Goal: Information Seeking & Learning: Learn about a topic

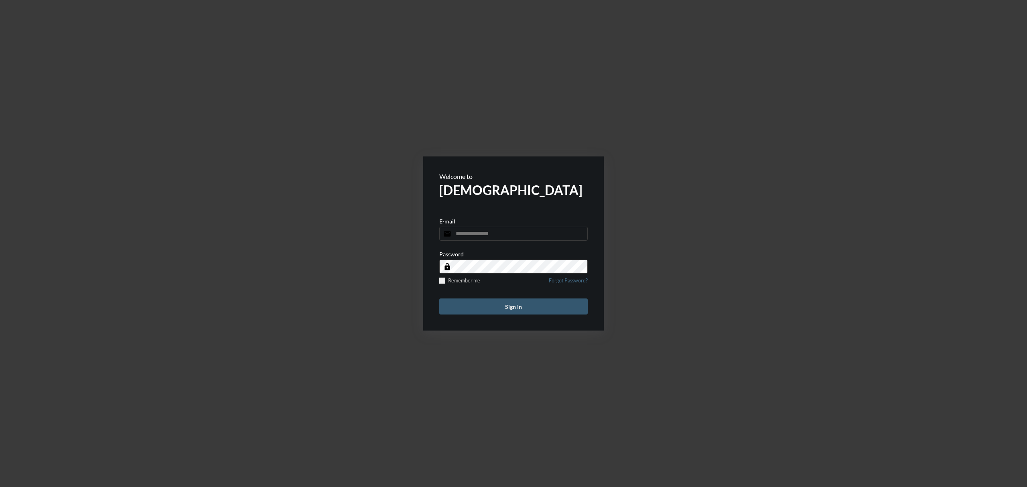
type input "**********"
click at [530, 301] on button "Sign in" at bounding box center [513, 307] width 148 height 16
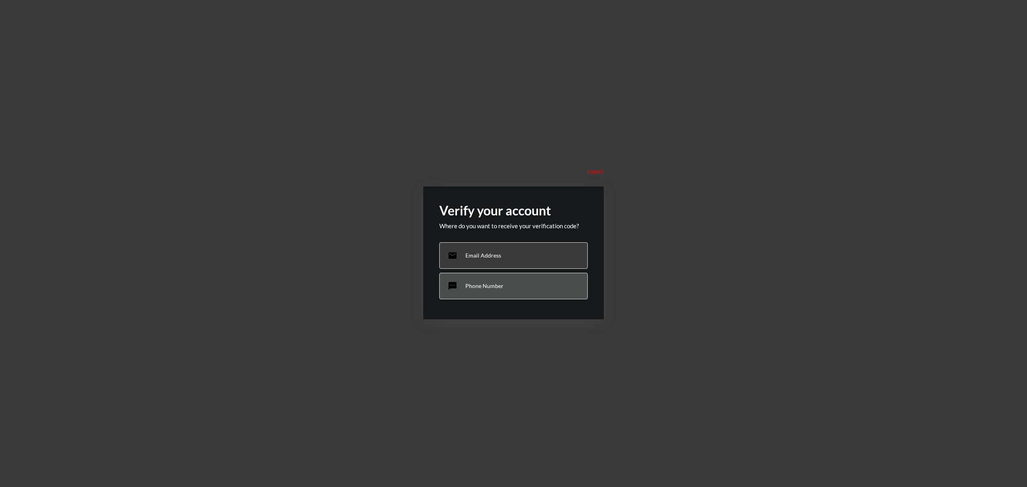
click at [506, 277] on div "sms Phone Number" at bounding box center [513, 286] width 148 height 26
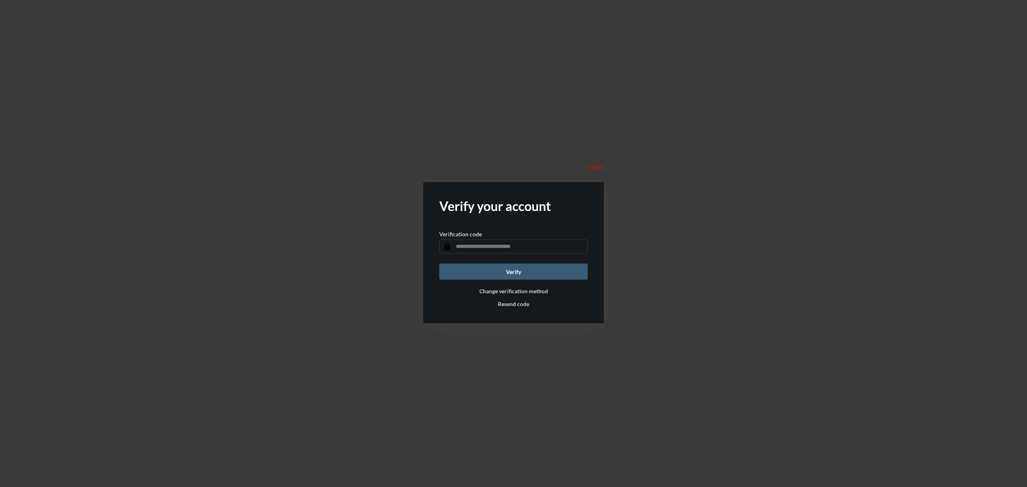
click at [510, 242] on input "text" at bounding box center [513, 247] width 148 height 14
type input "******"
click at [519, 269] on button "Verify" at bounding box center [513, 272] width 148 height 16
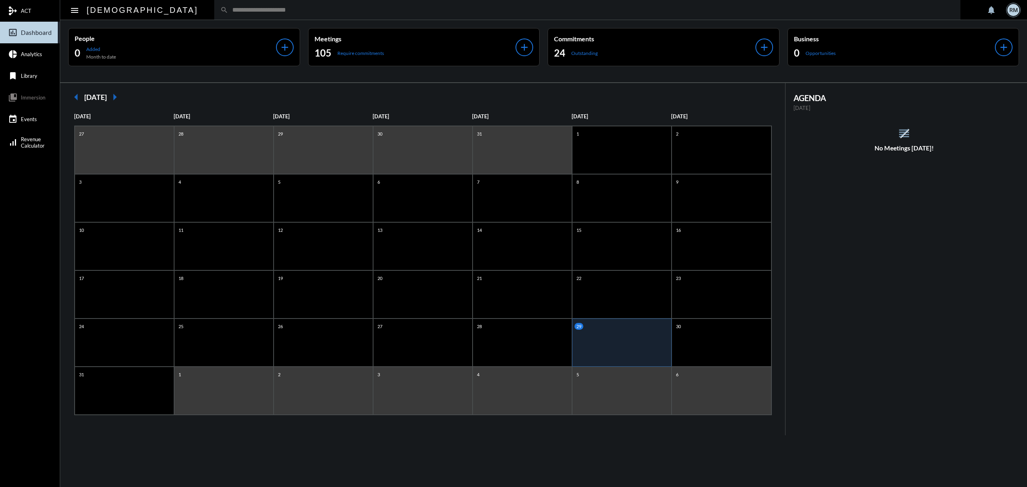
click at [228, 10] on input "text" at bounding box center [591, 9] width 726 height 7
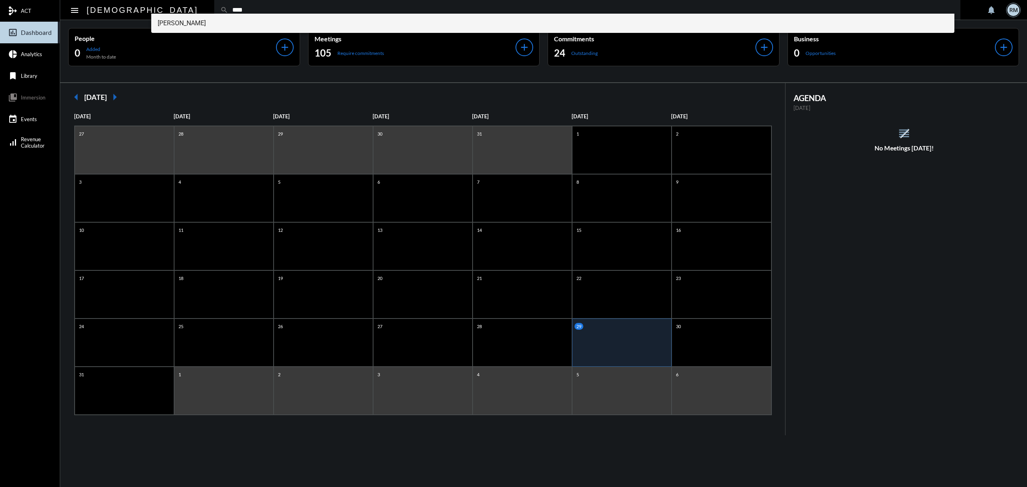
type input "****"
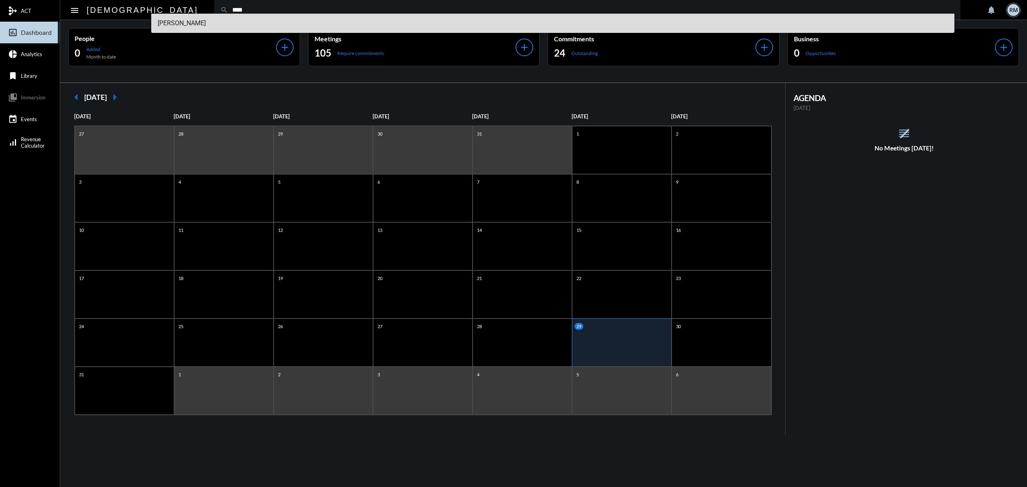
click at [193, 23] on span "[PERSON_NAME]" at bounding box center [553, 23] width 791 height 19
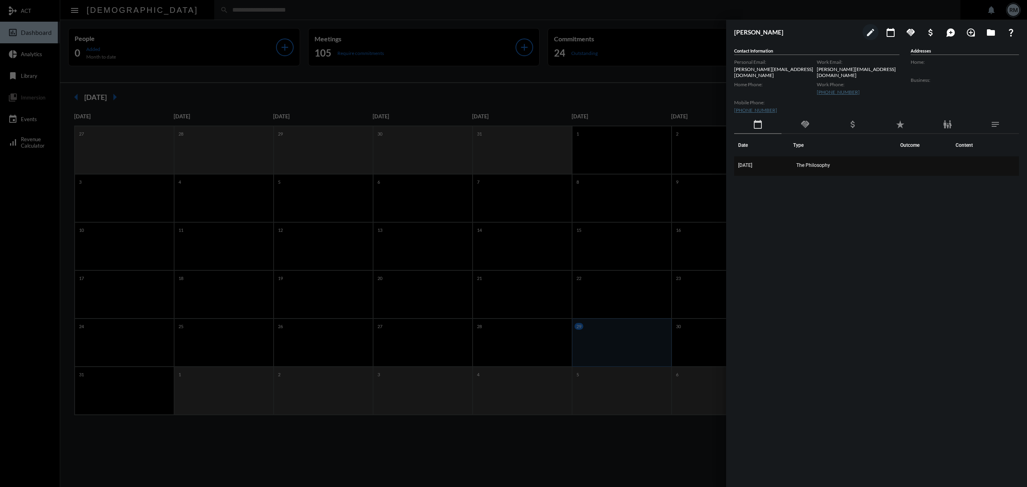
click at [806, 163] on span "The Philosophy" at bounding box center [814, 166] width 34 height 6
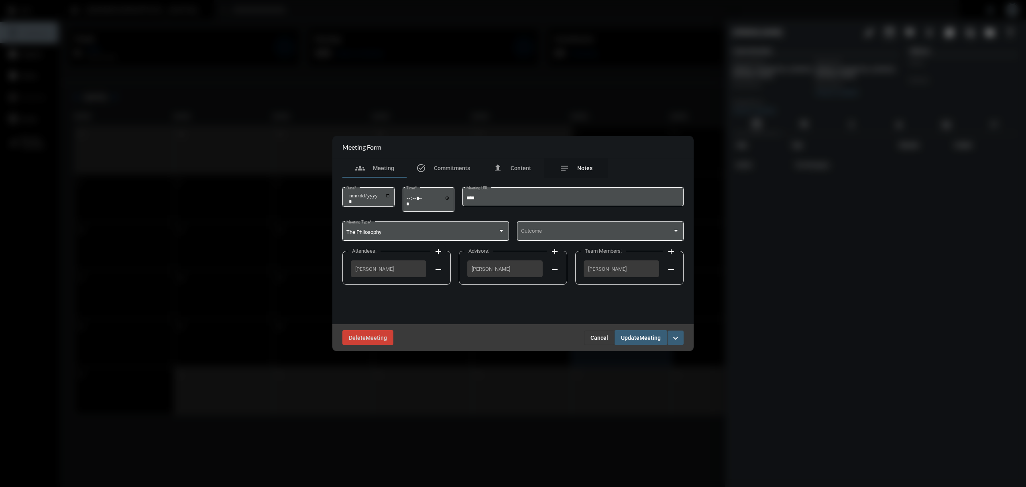
click at [576, 164] on div "notes Notes" at bounding box center [575, 168] width 33 height 10
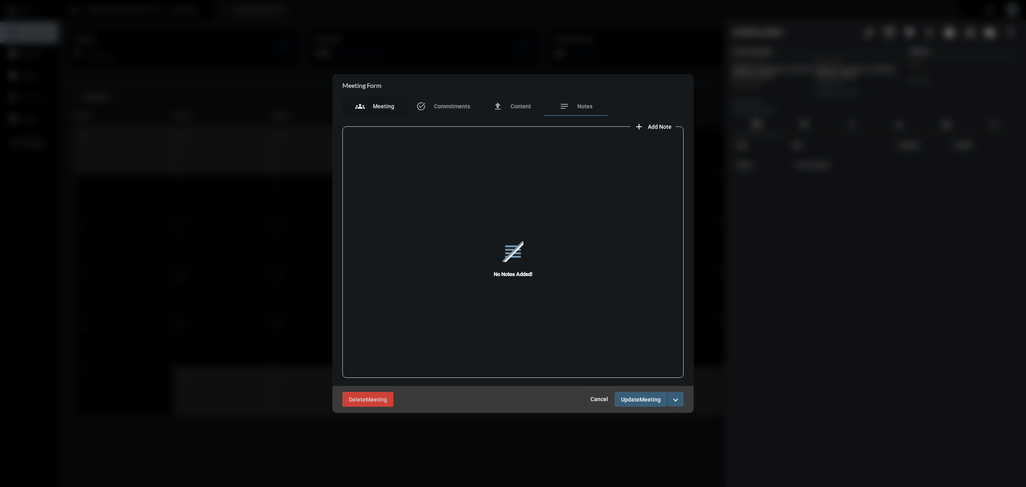
click at [392, 105] on span "Meeting" at bounding box center [383, 106] width 21 height 6
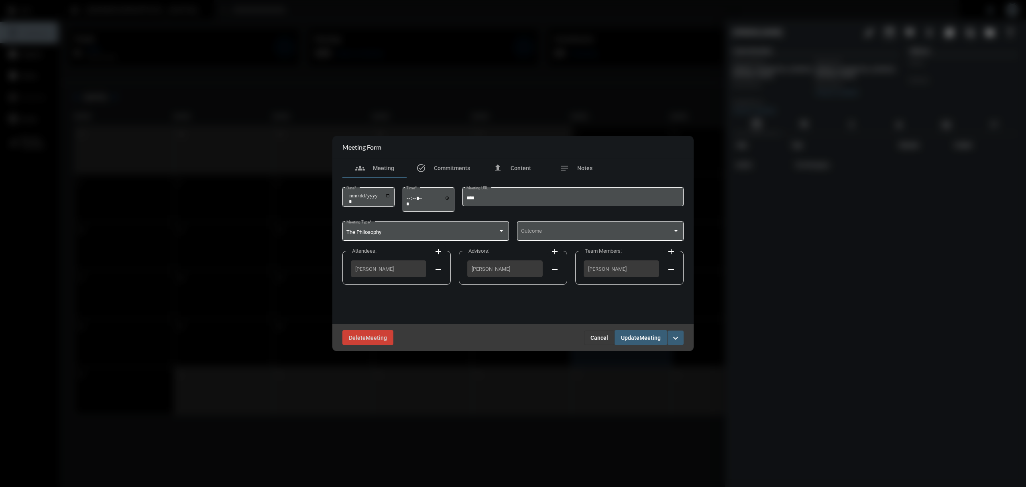
click at [252, 129] on div at bounding box center [513, 243] width 1026 height 487
drag, startPoint x: 260, startPoint y: 33, endPoint x: 76, endPoint y: 2, distance: 186.8
click at [257, 31] on div at bounding box center [513, 243] width 1026 height 487
click at [593, 339] on span "Cancel" at bounding box center [599, 338] width 18 height 6
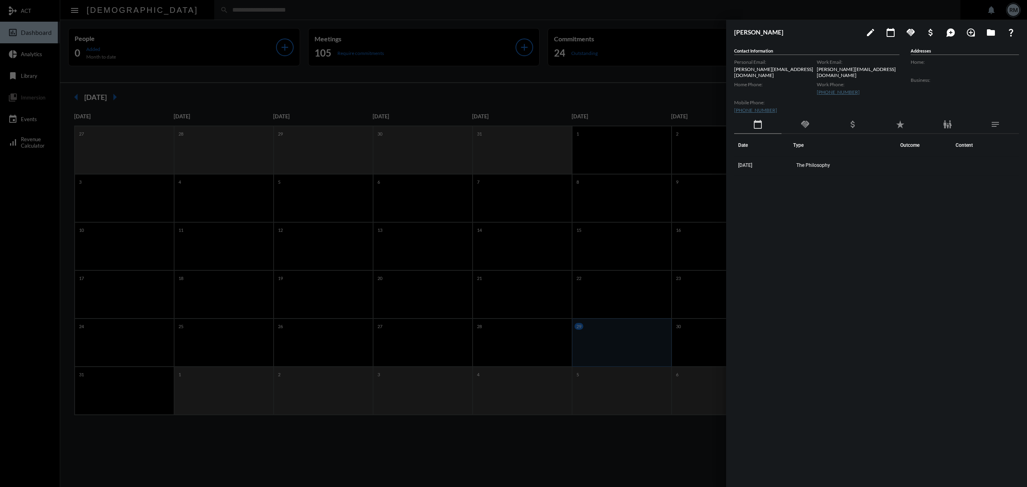
drag, startPoint x: 287, startPoint y: 100, endPoint x: 292, endPoint y: 96, distance: 6.5
click at [288, 100] on div at bounding box center [513, 243] width 1027 height 487
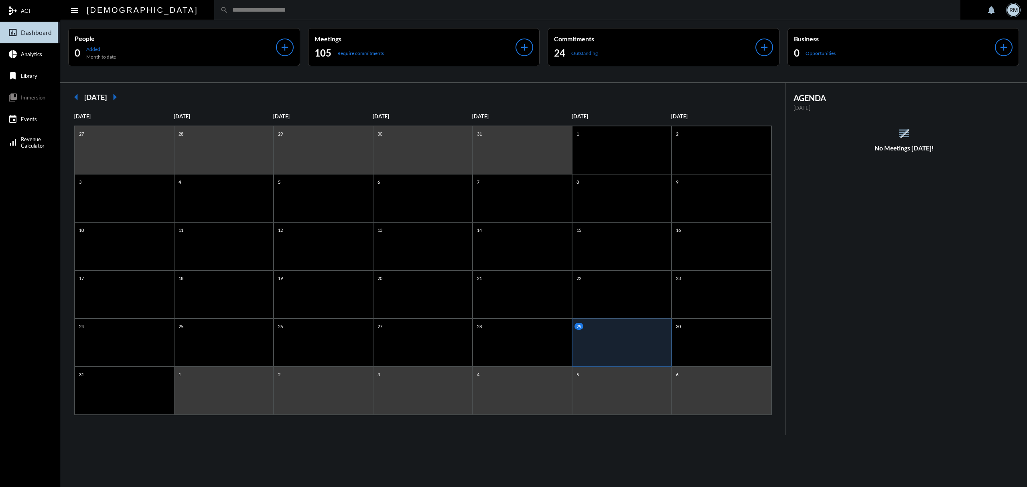
click at [414, 97] on div "arrow_left [DATE] arrow_right" at bounding box center [422, 97] width 709 height 16
click at [228, 10] on input "text" at bounding box center [591, 9] width 726 height 7
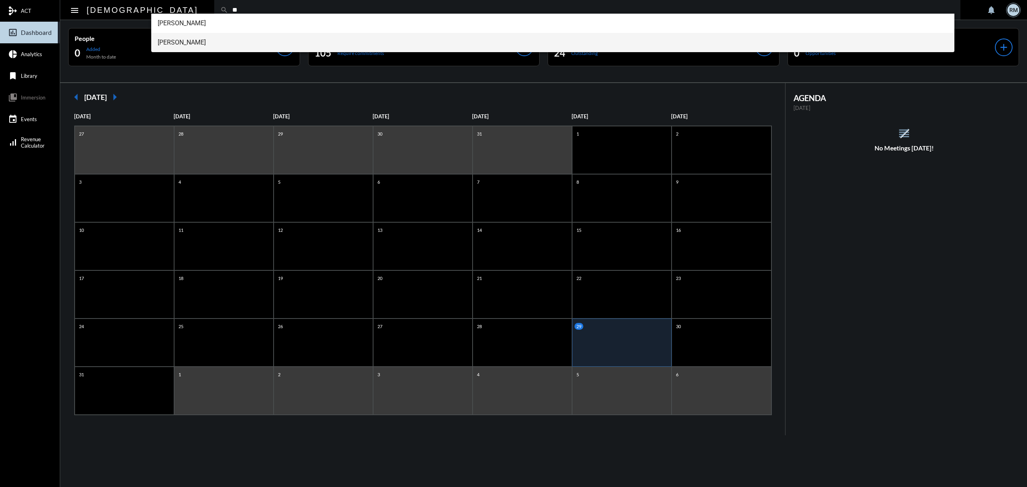
type input "**"
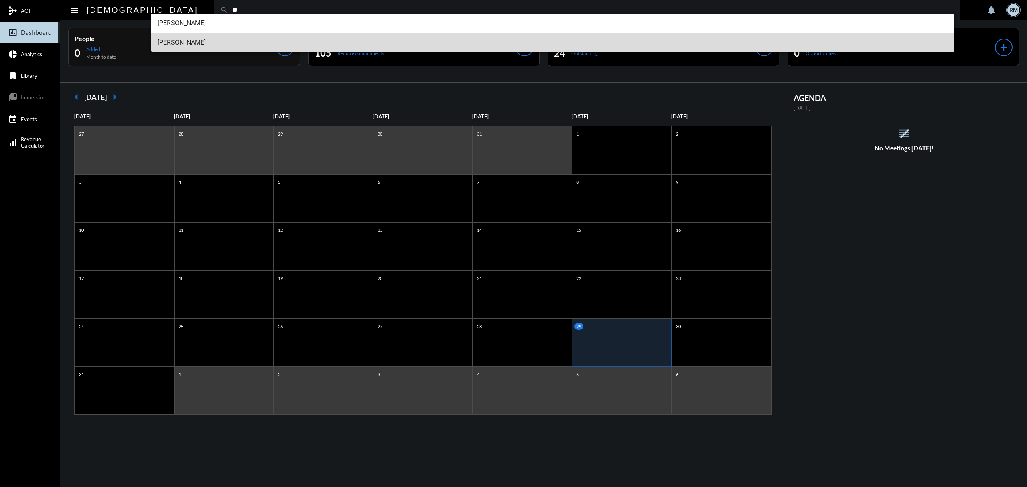
click at [175, 42] on span "[PERSON_NAME]" at bounding box center [553, 42] width 791 height 19
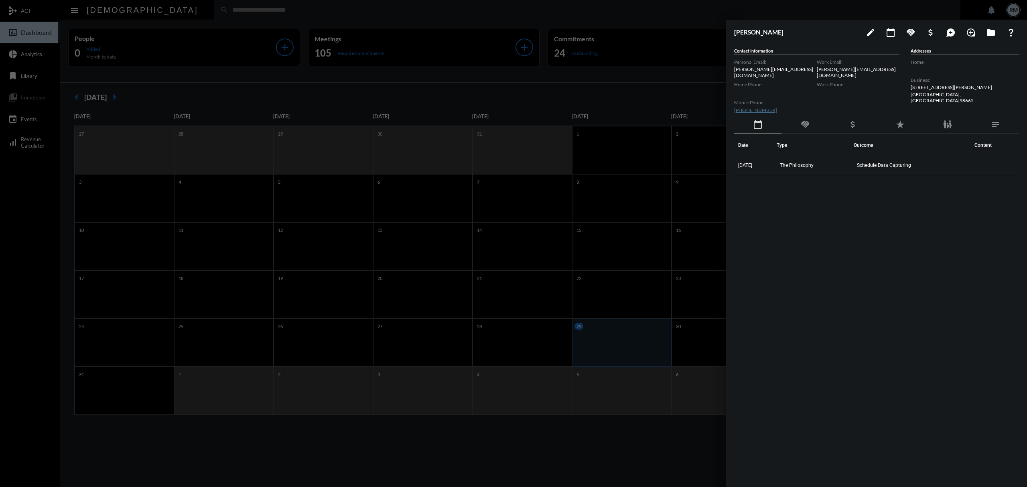
click at [58, 96] on div at bounding box center [513, 243] width 1027 height 487
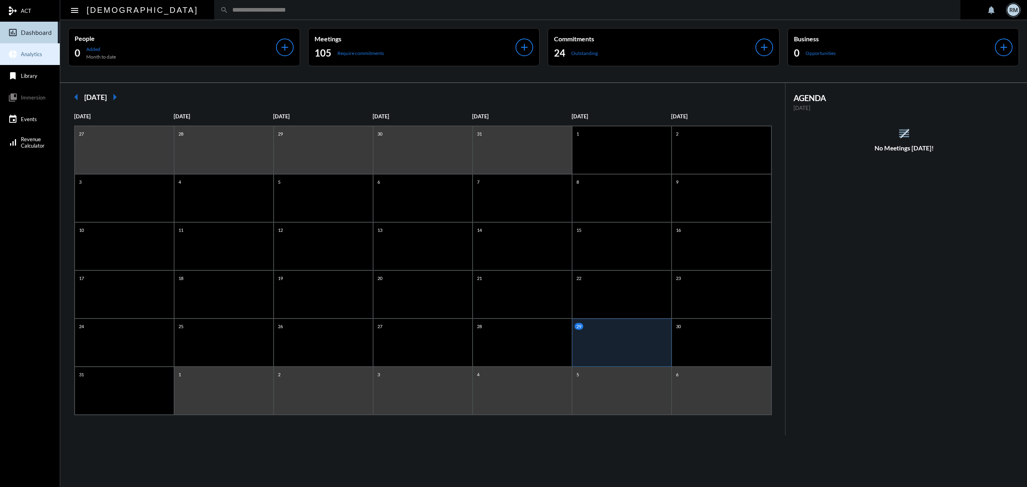
click at [35, 51] on span "Analytics" at bounding box center [31, 54] width 21 height 6
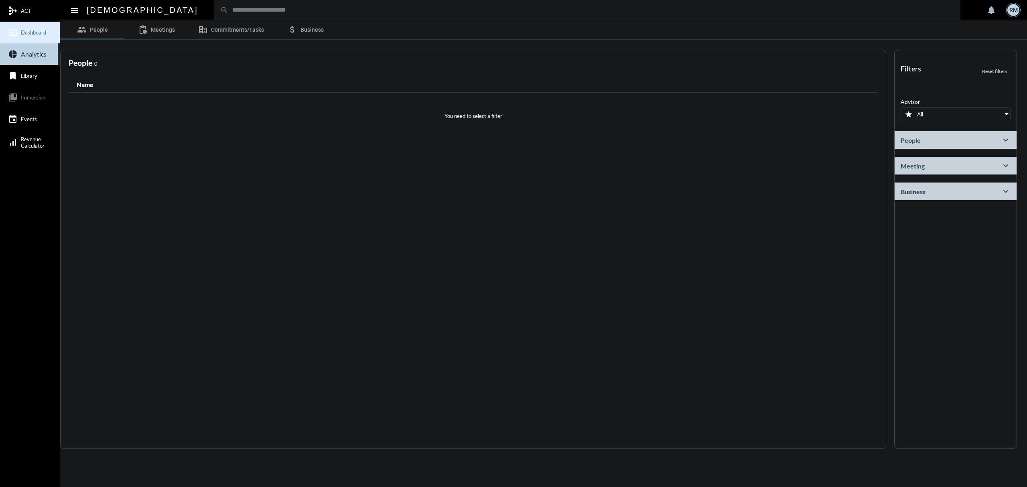
click at [31, 41] on link "insert_chart_outlined Dashboard" at bounding box center [30, 33] width 60 height 22
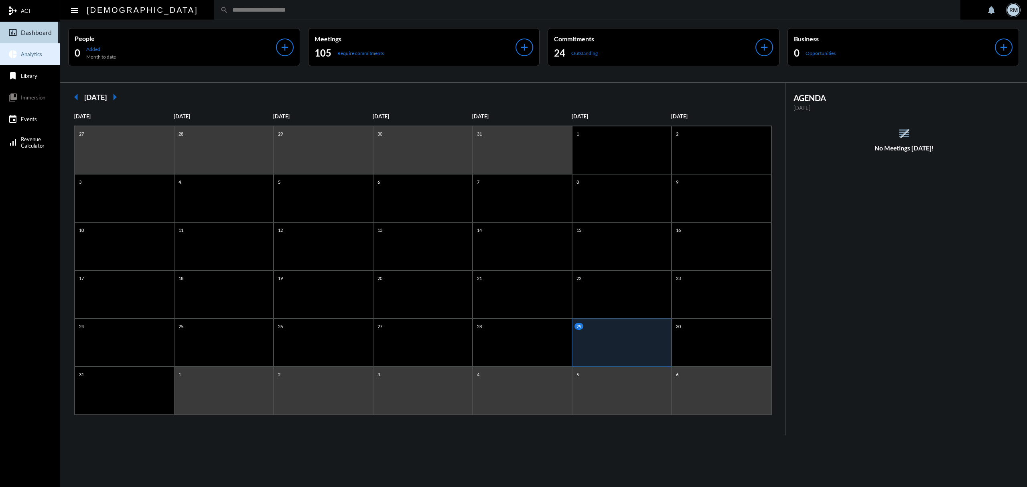
click at [29, 56] on span "Analytics" at bounding box center [31, 54] width 21 height 6
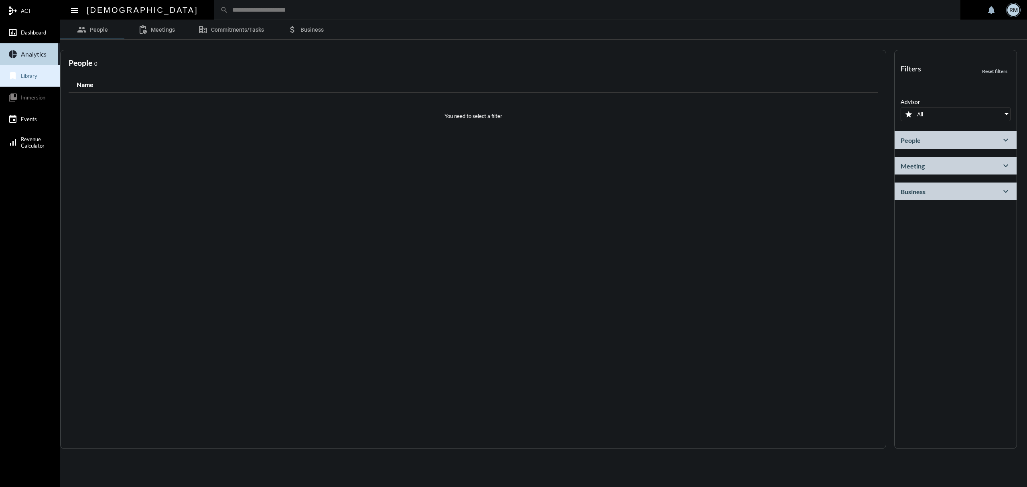
click at [34, 69] on link "bookmark Library" at bounding box center [30, 76] width 60 height 22
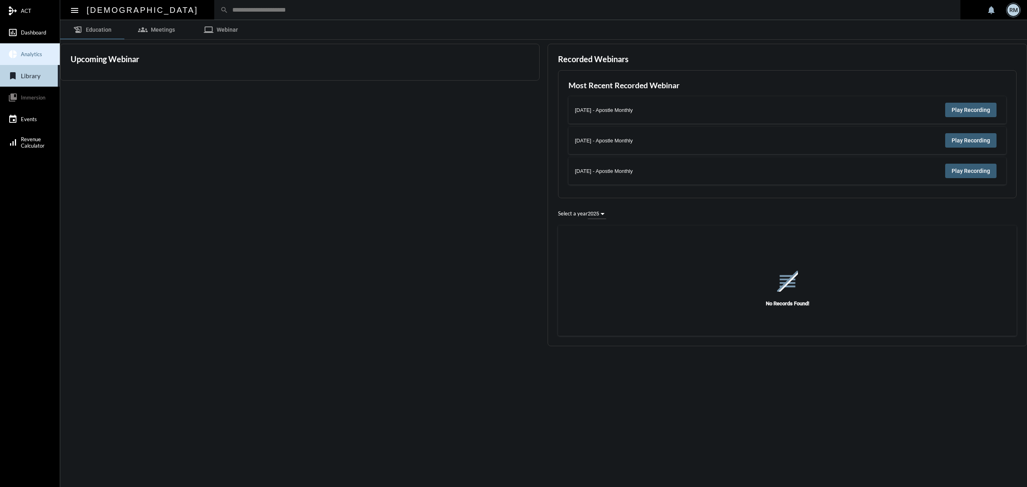
click at [35, 58] on link "pie_chart Analytics" at bounding box center [30, 54] width 60 height 22
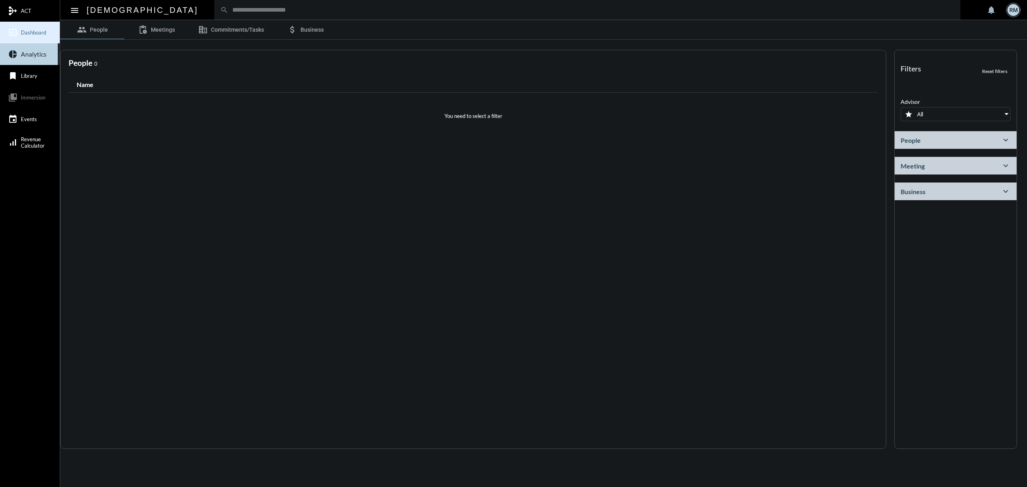
click at [50, 33] on link "insert_chart_outlined Dashboard" at bounding box center [30, 33] width 60 height 22
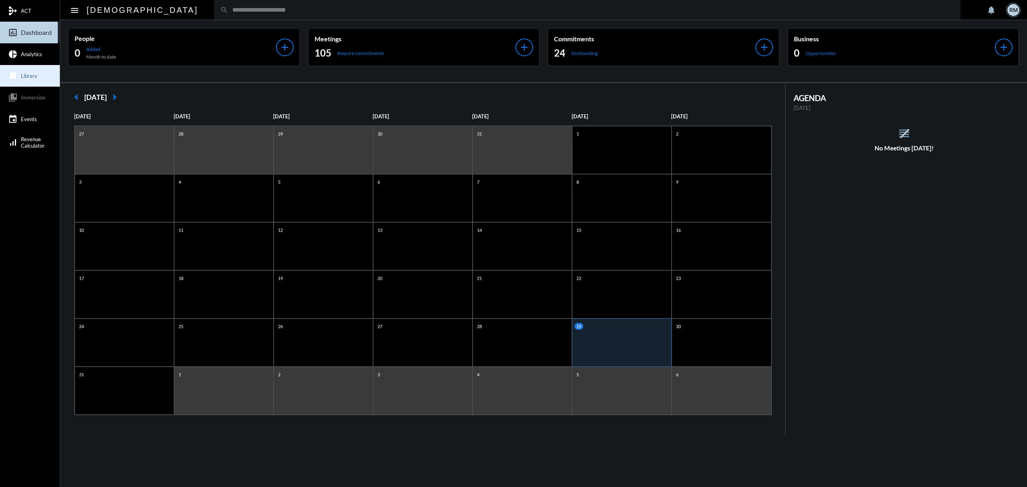
click at [39, 77] on link "bookmark Library" at bounding box center [30, 76] width 60 height 22
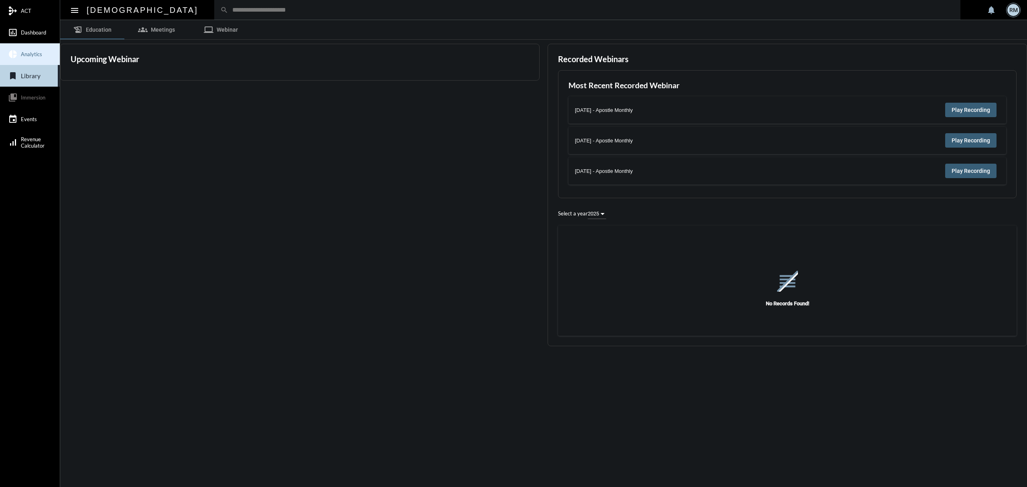
click at [31, 50] on link "pie_chart Analytics" at bounding box center [30, 54] width 60 height 22
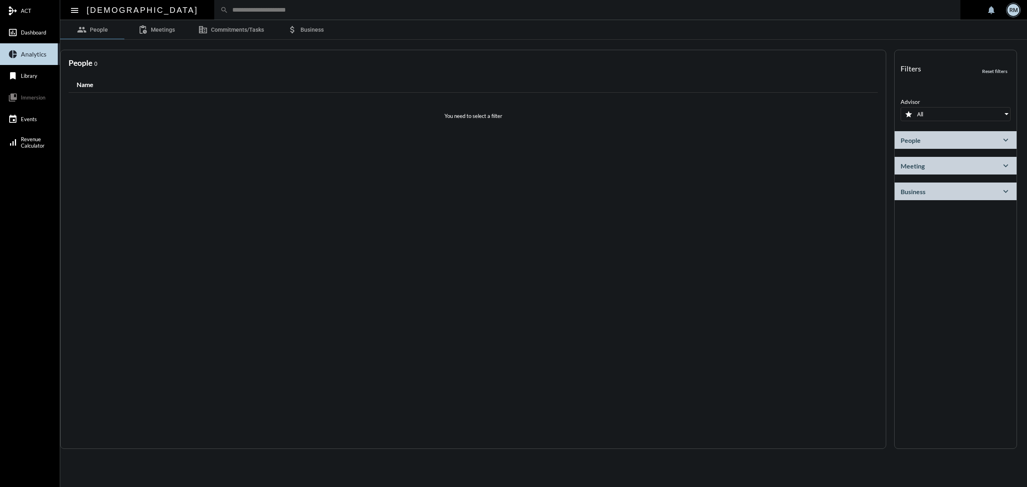
click at [980, 142] on div "People expand_more" at bounding box center [956, 140] width 122 height 18
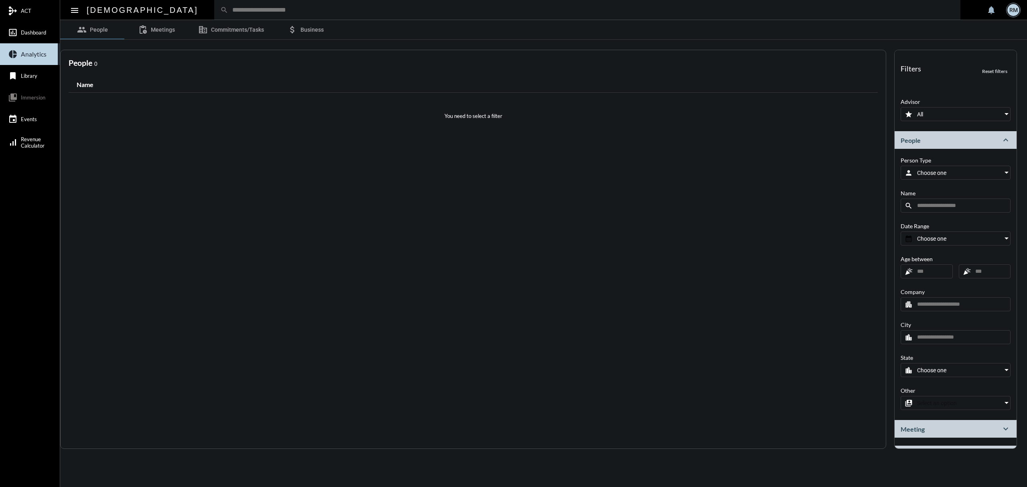
click at [950, 168] on div "Choose one" at bounding box center [958, 172] width 103 height 13
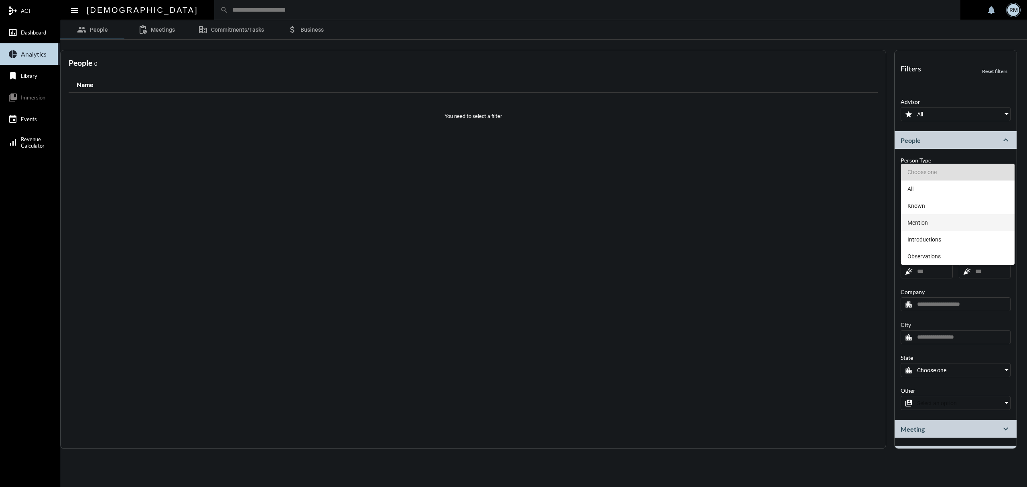
click at [933, 224] on span "Mention" at bounding box center [958, 222] width 101 height 17
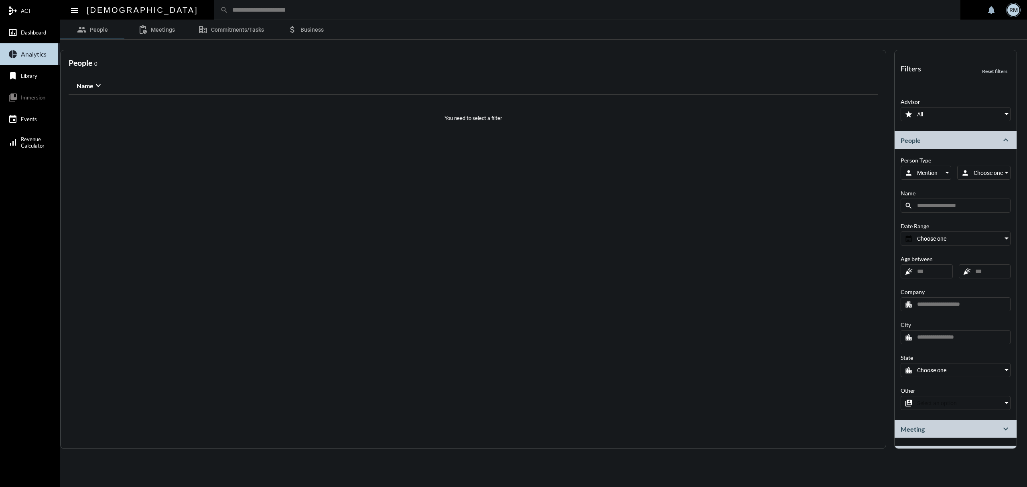
click at [990, 170] on span "Choose one" at bounding box center [988, 173] width 29 height 6
click at [981, 205] on span "Mentioners" at bounding box center [985, 205] width 46 height 17
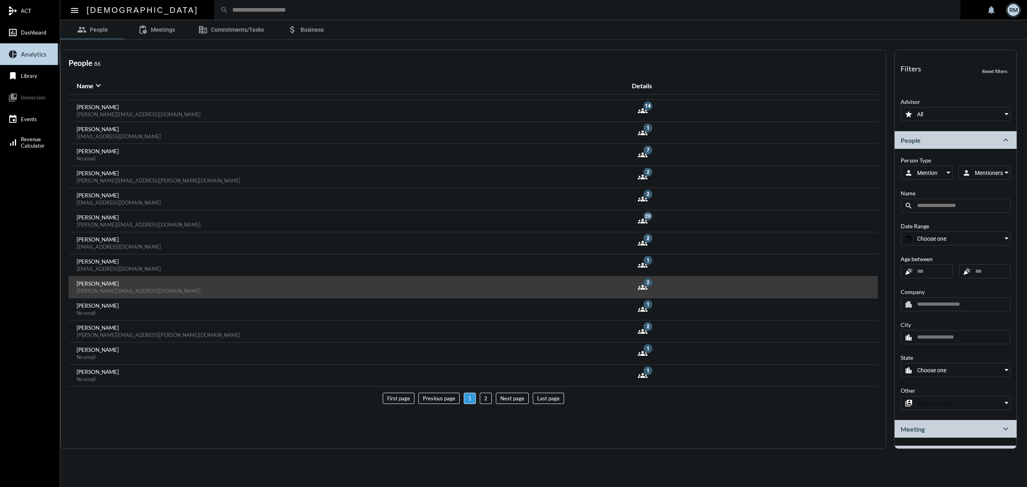
scroll to position [817, 0]
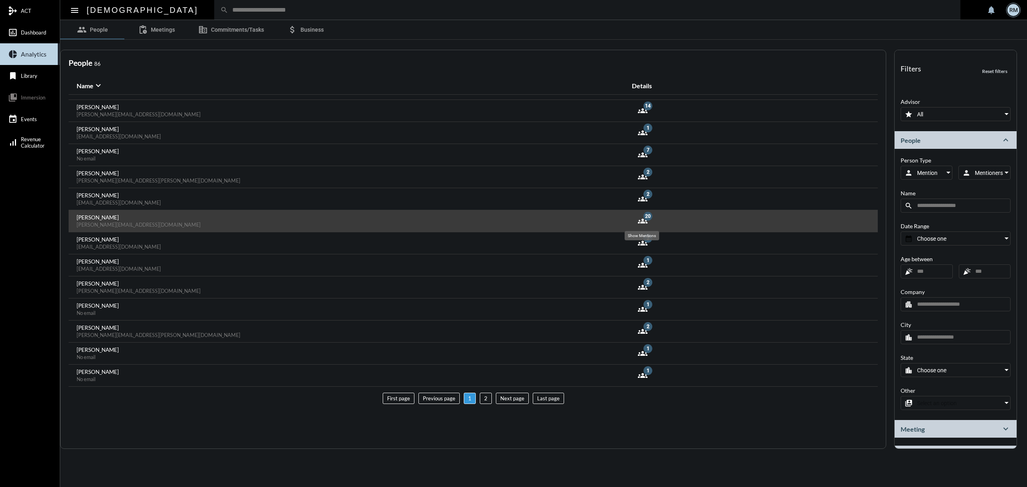
click at [644, 217] on mat-icon "groups" at bounding box center [643, 221] width 10 height 10
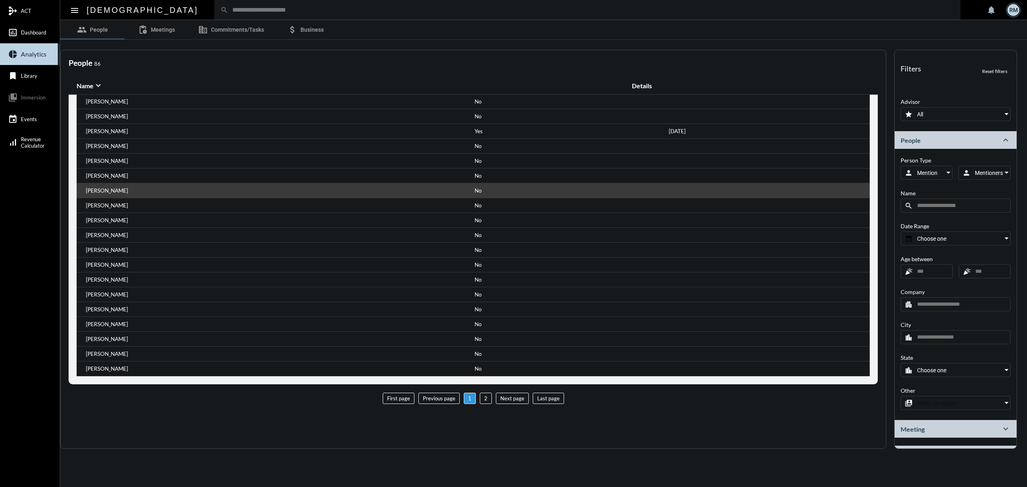
scroll to position [978, 0]
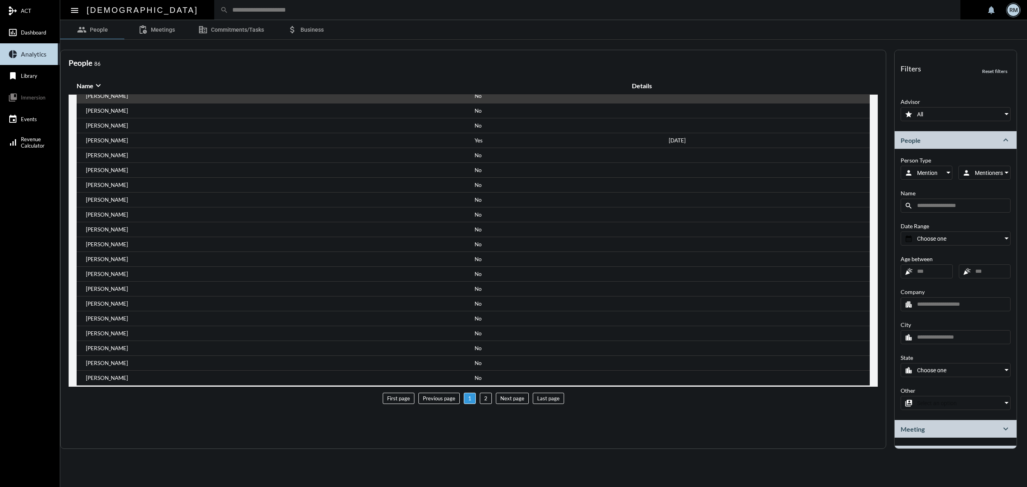
click at [181, 99] on div "[PERSON_NAME]" at bounding box center [182, 96] width 194 height 6
click at [96, 99] on p "[PERSON_NAME]" at bounding box center [106, 96] width 43 height 6
